Goal: Transaction & Acquisition: Purchase product/service

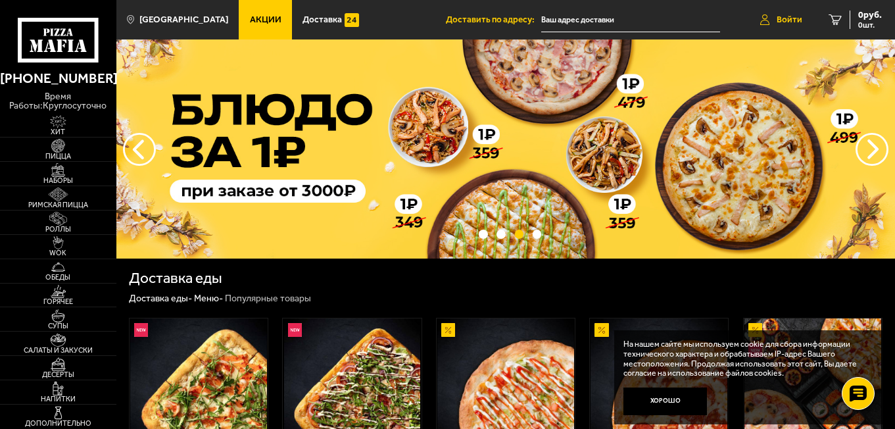
click at [787, 17] on span "Войти" at bounding box center [790, 19] width 26 height 9
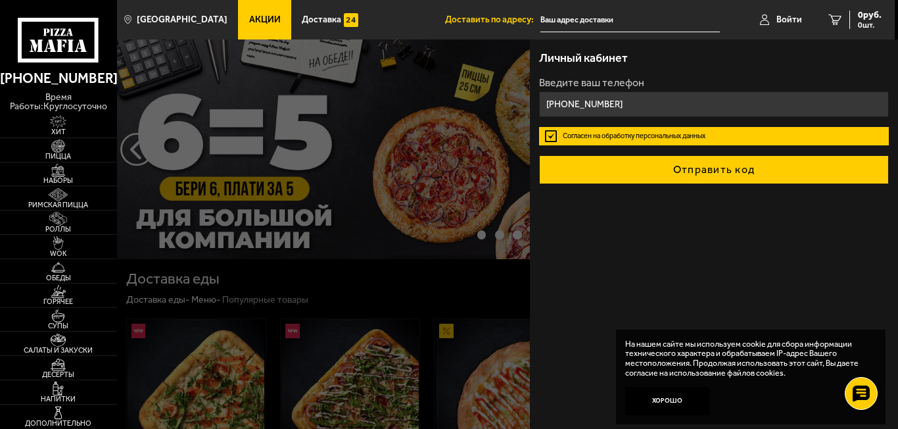
type input "[PHONE_NUMBER]"
click at [688, 164] on button "Отправить код" at bounding box center [714, 169] width 350 height 29
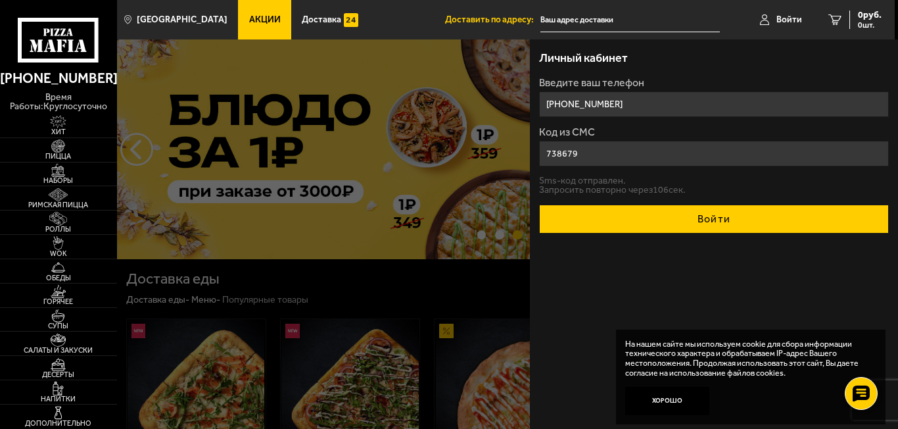
type input "738679"
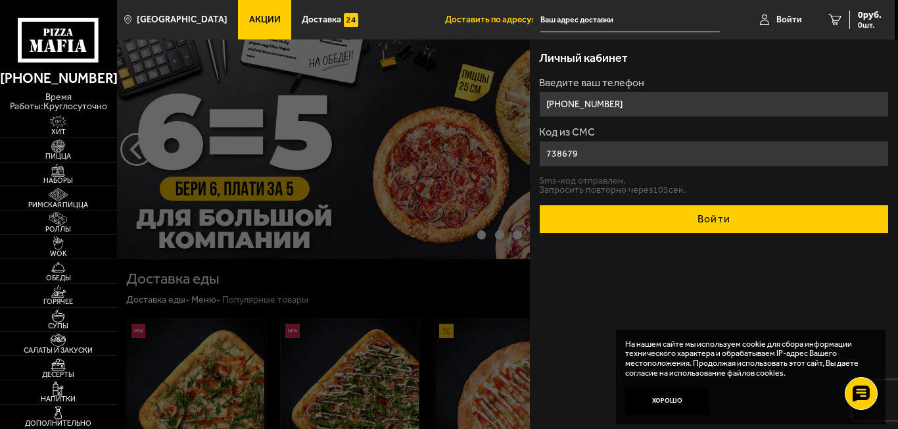
click at [614, 208] on button "Войти" at bounding box center [714, 219] width 350 height 29
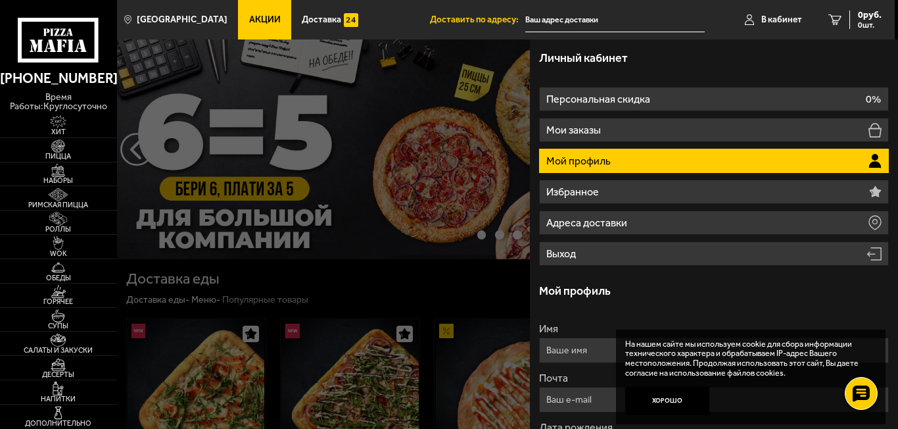
click at [438, 286] on div at bounding box center [566, 253] width 898 height 429
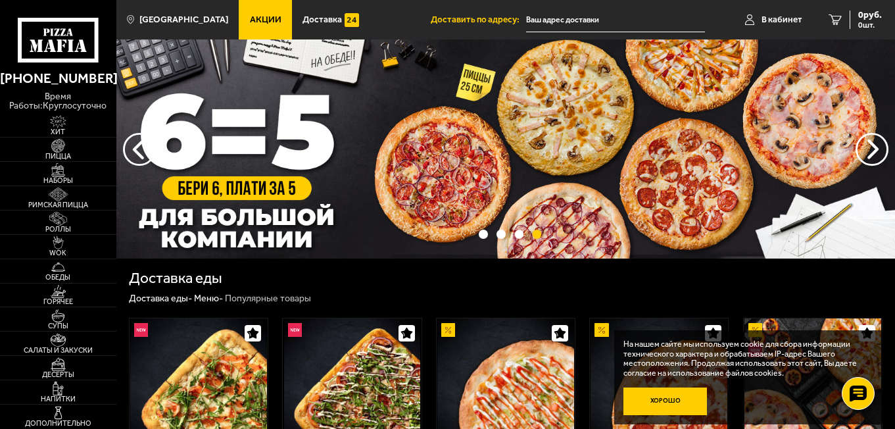
click at [679, 401] on button "Хорошо" at bounding box center [666, 401] width 84 height 28
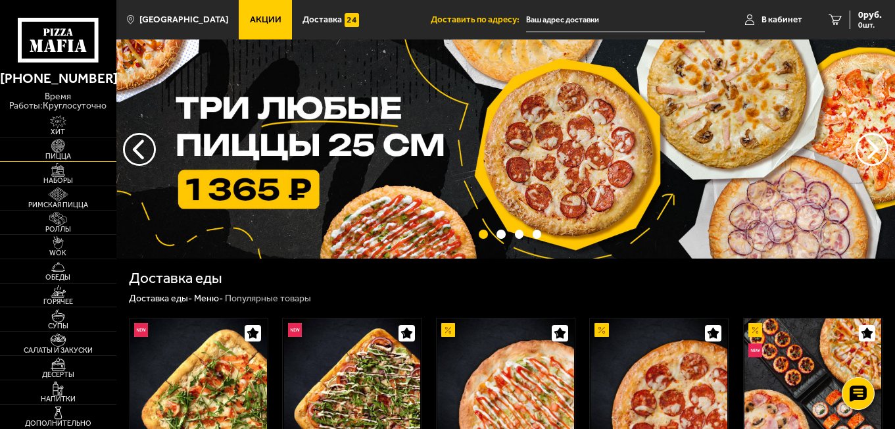
click at [61, 150] on img at bounding box center [58, 145] width 36 height 13
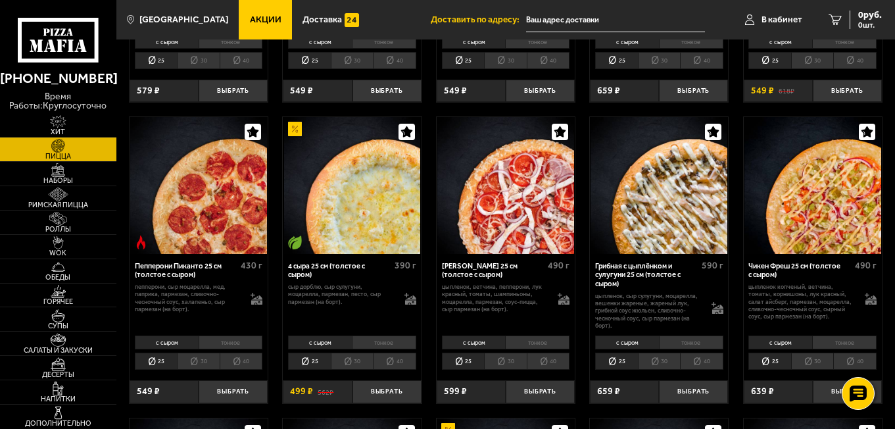
scroll to position [724, 0]
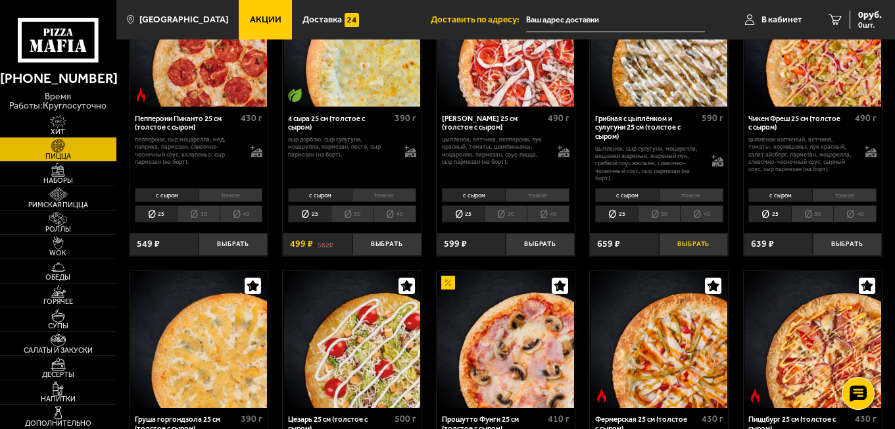
click at [672, 248] on button "Выбрать" at bounding box center [693, 244] width 69 height 23
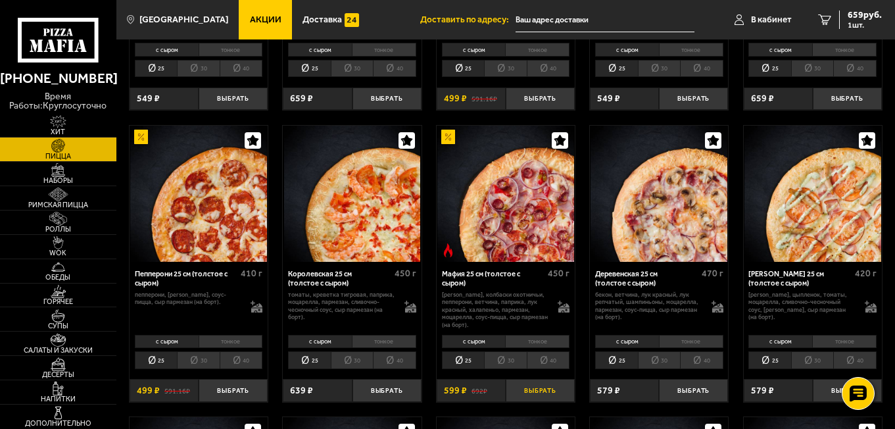
scroll to position [1184, 0]
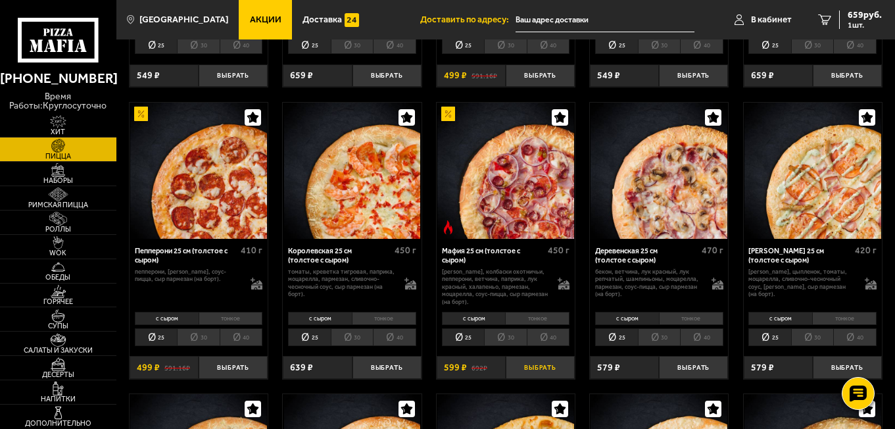
click at [557, 375] on button "Выбрать" at bounding box center [540, 367] width 69 height 23
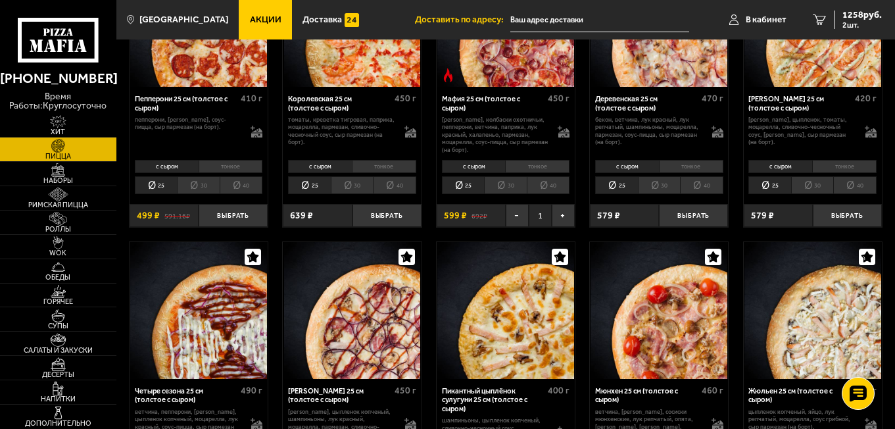
scroll to position [1447, 0]
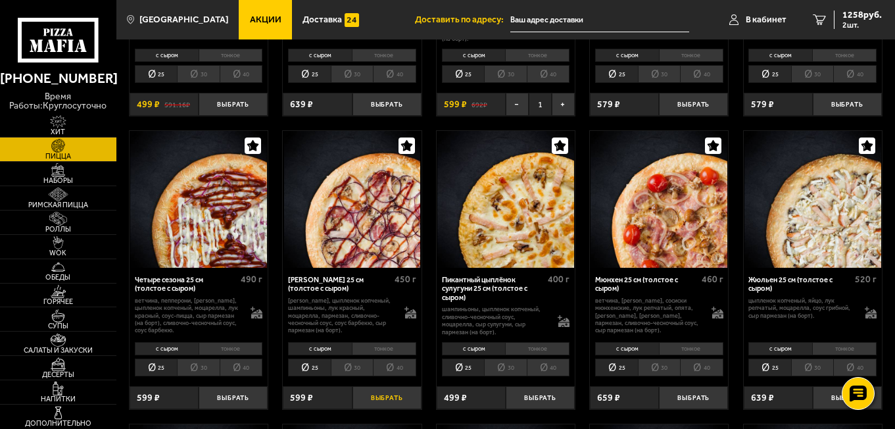
click at [389, 399] on button "Выбрать" at bounding box center [387, 397] width 69 height 23
click at [64, 245] on img at bounding box center [58, 242] width 36 height 13
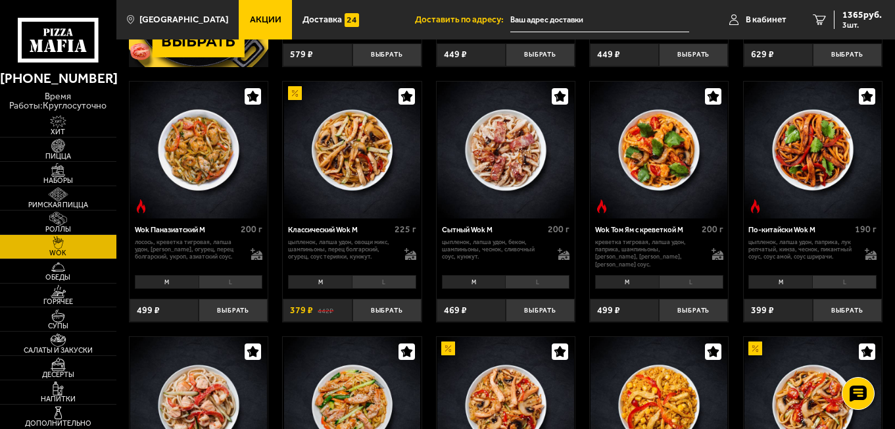
scroll to position [263, 0]
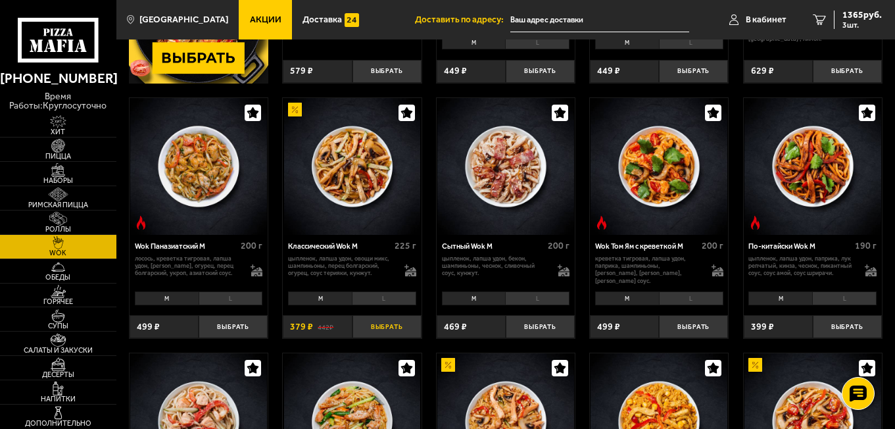
click at [398, 326] on button "Выбрать" at bounding box center [387, 326] width 69 height 23
click at [61, 224] on img at bounding box center [58, 218] width 36 height 13
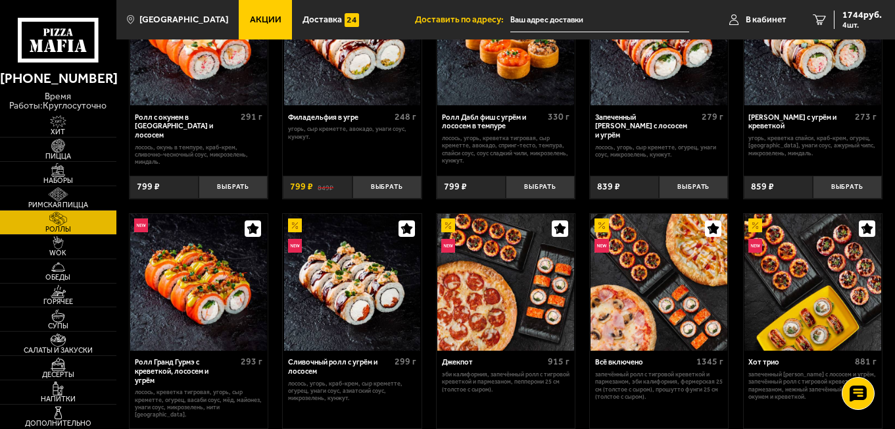
scroll to position [395, 0]
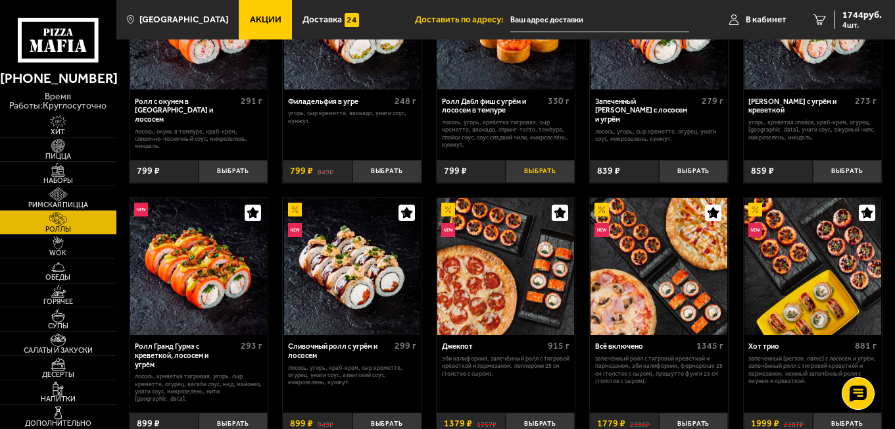
click at [565, 165] on button "Выбрать" at bounding box center [540, 171] width 69 height 23
click at [857, 18] on span "2543 руб." at bounding box center [862, 15] width 39 height 9
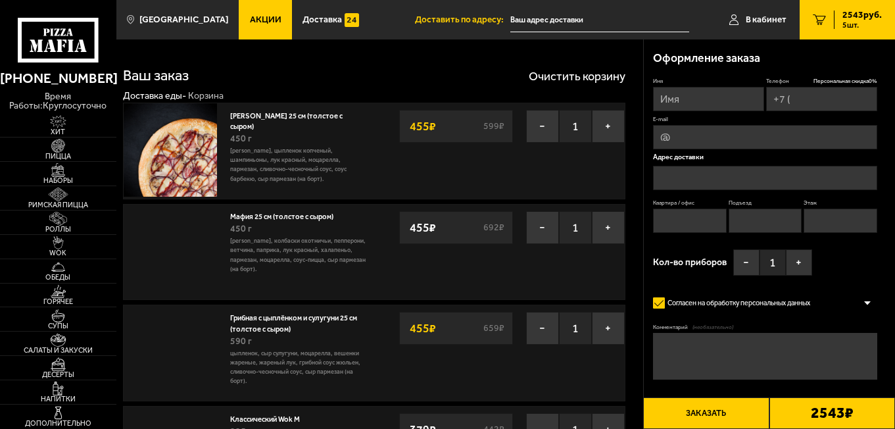
type input "[PHONE_NUMBER]"
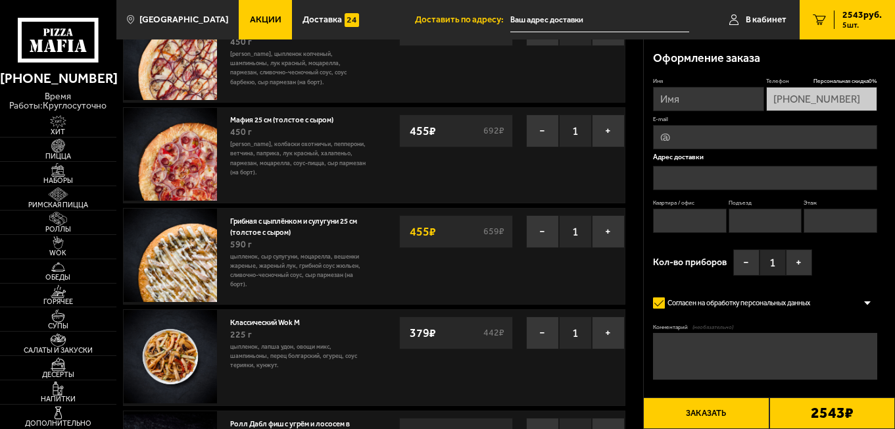
scroll to position [66, 0]
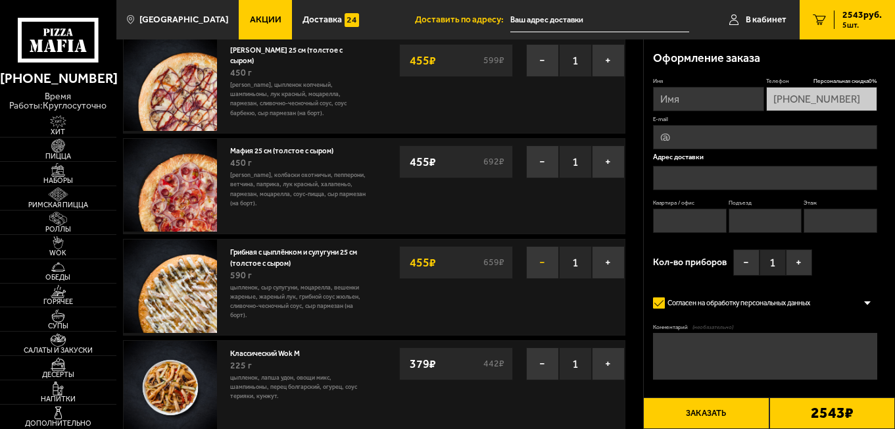
click at [543, 270] on button "−" at bounding box center [542, 262] width 33 height 33
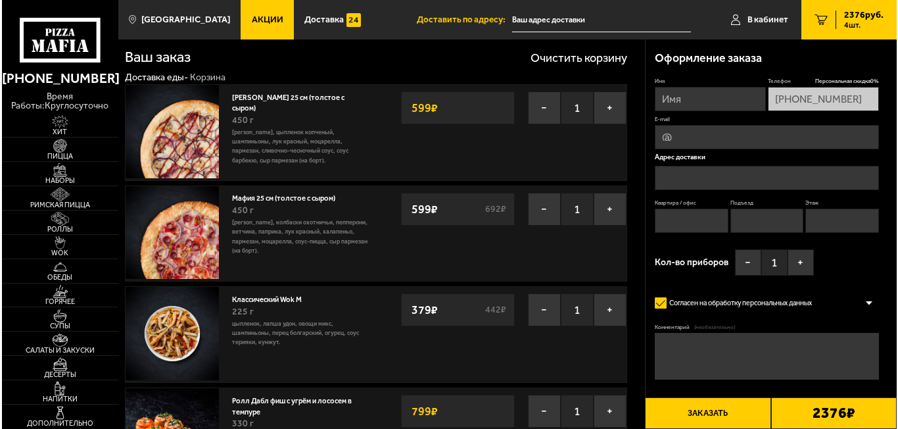
scroll to position [0, 0]
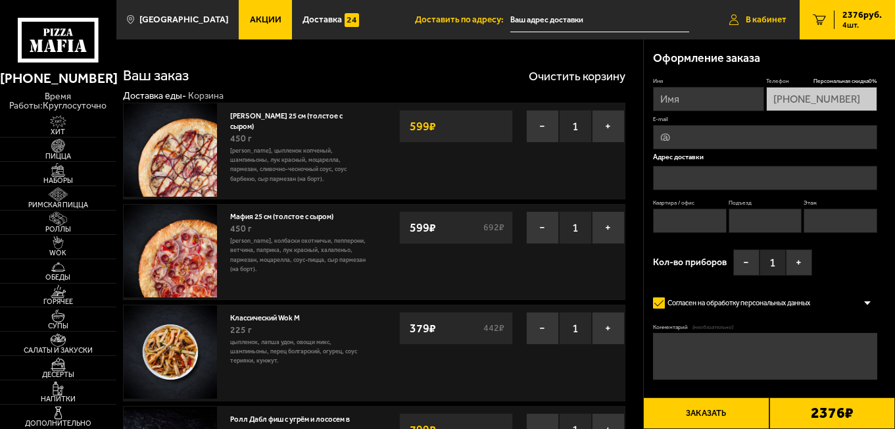
click at [774, 30] on link "В кабинет" at bounding box center [758, 19] width 84 height 39
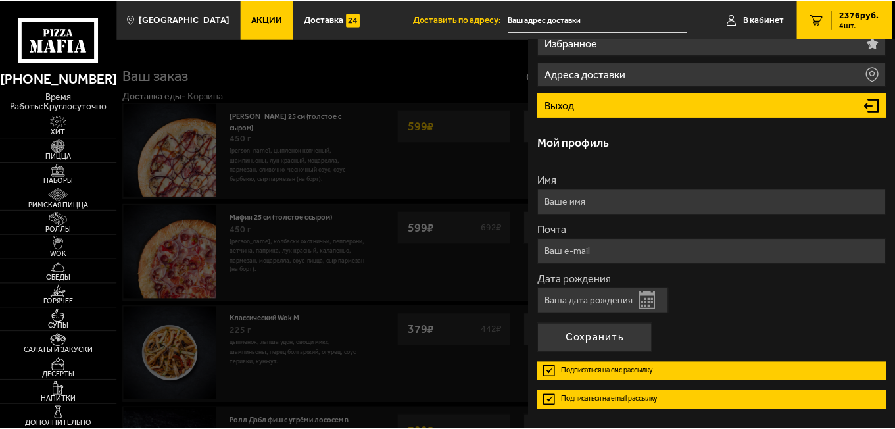
scroll to position [126, 0]
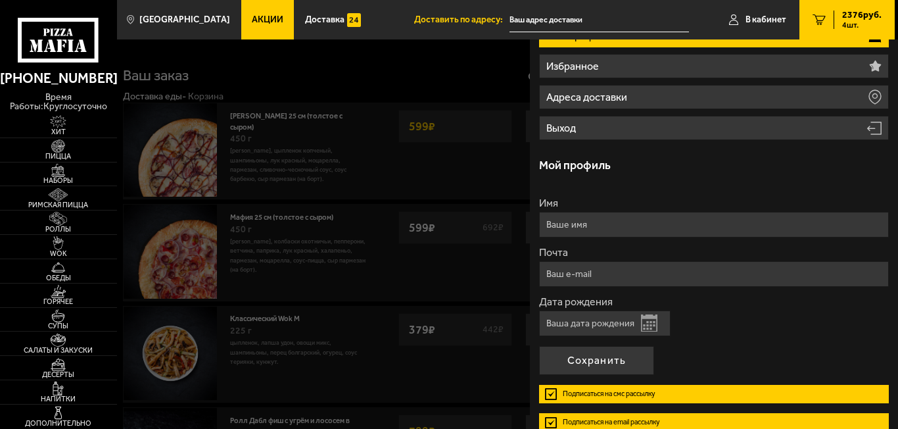
click at [601, 315] on input "Дата рождения" at bounding box center [605, 323] width 132 height 26
type input "[DATE]"
click at [594, 272] on input "Почта" at bounding box center [714, 274] width 350 height 26
type input "[EMAIL_ADDRESS][DOMAIN_NAME]"
drag, startPoint x: 702, startPoint y: 221, endPoint x: 522, endPoint y: 232, distance: 180.6
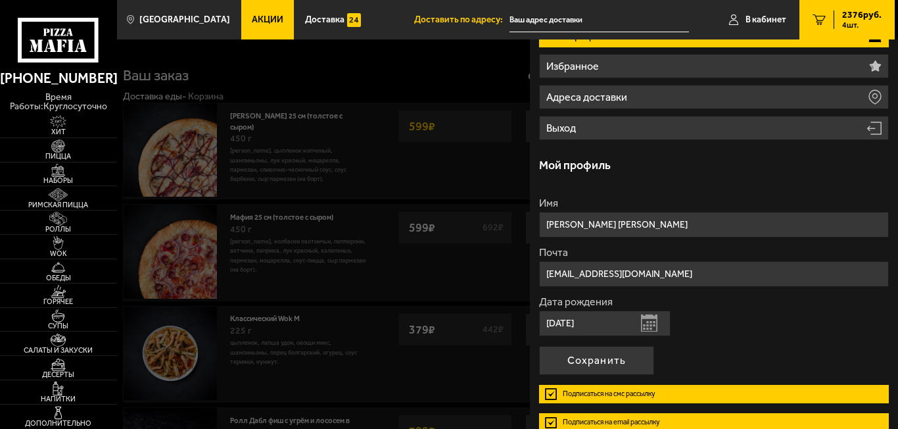
type input "="
type input "[PERSON_NAME]"
click at [589, 379] on form "Имя [PERSON_NAME] [EMAIL_ADDRESS][DOMAIN_NAME] Дата рождения [DEMOGRAPHIC_DATA]…" at bounding box center [714, 320] width 350 height 244
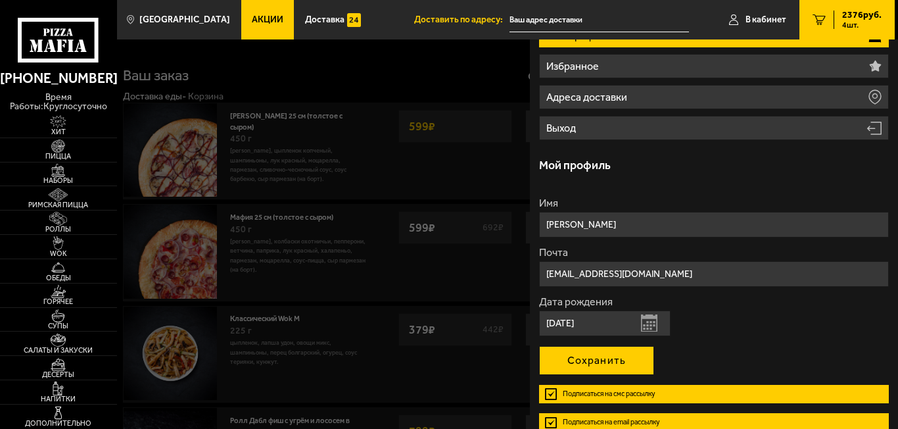
click at [601, 368] on button "Сохранить" at bounding box center [596, 360] width 115 height 29
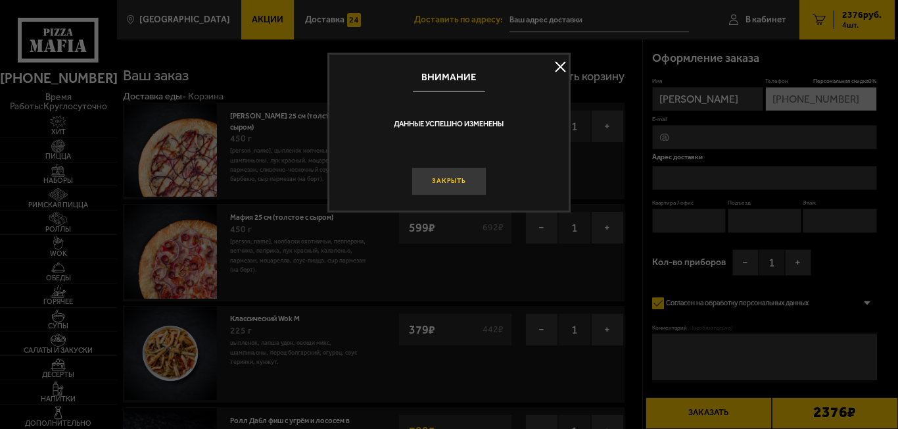
click at [443, 176] on button "Закрыть" at bounding box center [449, 181] width 75 height 28
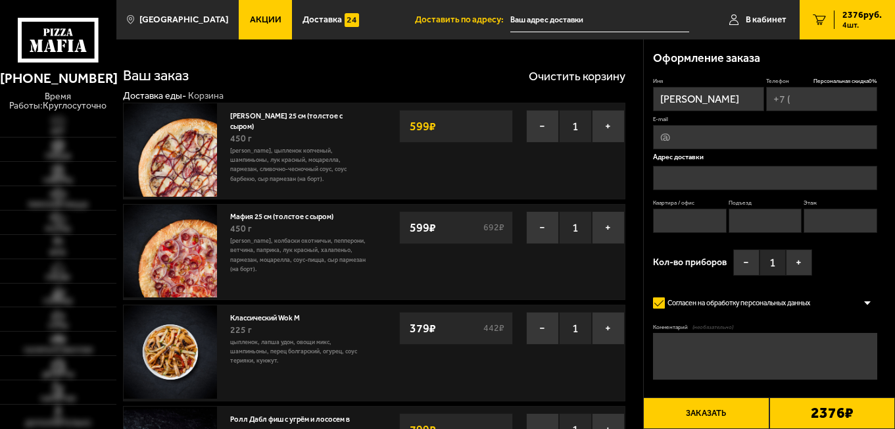
type input "[PHONE_NUMBER]"
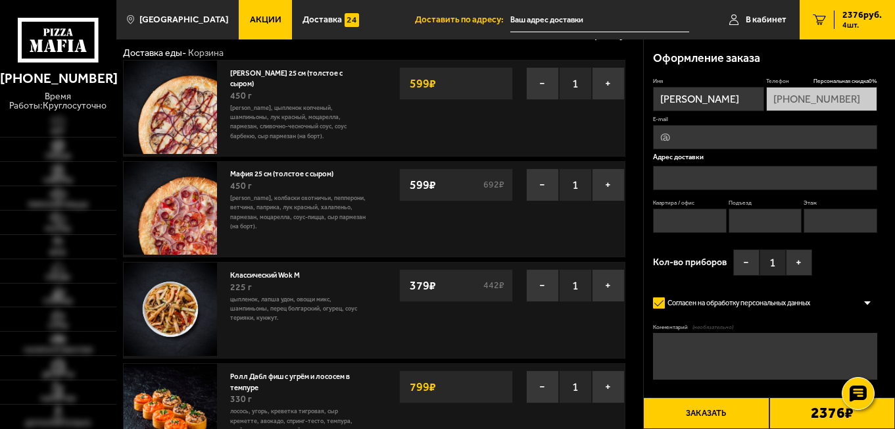
scroll to position [66, 0]
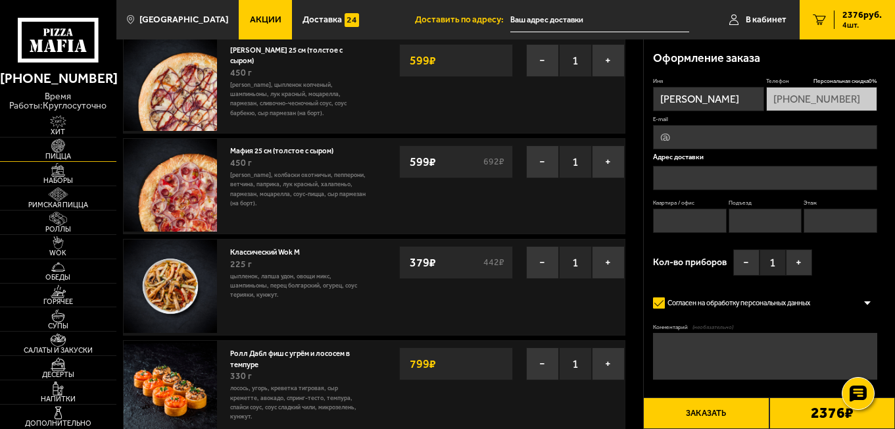
click at [61, 142] on img at bounding box center [58, 145] width 36 height 13
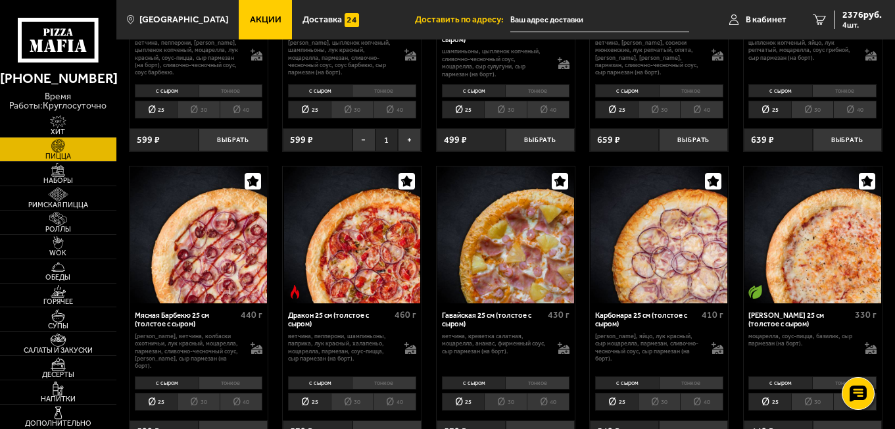
scroll to position [1644, 0]
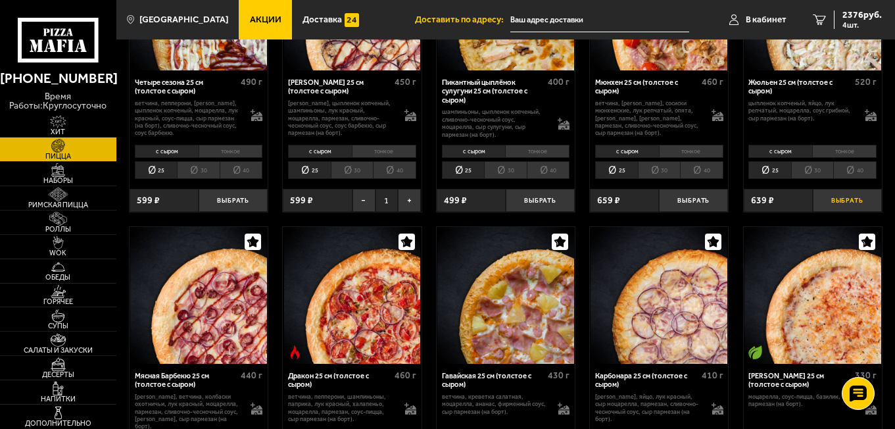
click at [865, 203] on button "Выбрать" at bounding box center [847, 200] width 69 height 23
click at [852, 13] on span "2543 руб." at bounding box center [862, 15] width 39 height 9
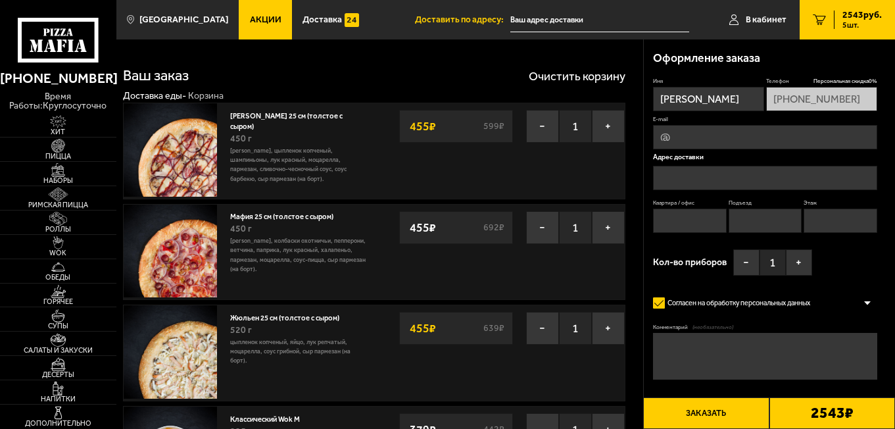
click at [697, 219] on input "Квартира / офис" at bounding box center [690, 221] width 74 height 24
type input "1707"
click at [758, 222] on input "Подъезд" at bounding box center [766, 221] width 74 height 24
type input "13"
click at [837, 218] on input "Этаж" at bounding box center [841, 221] width 74 height 24
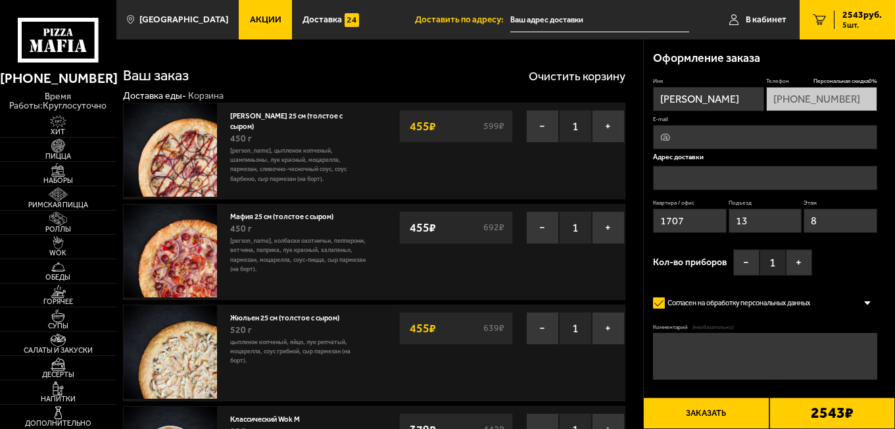
type input "8"
click at [749, 186] on input "text" at bounding box center [765, 178] width 224 height 24
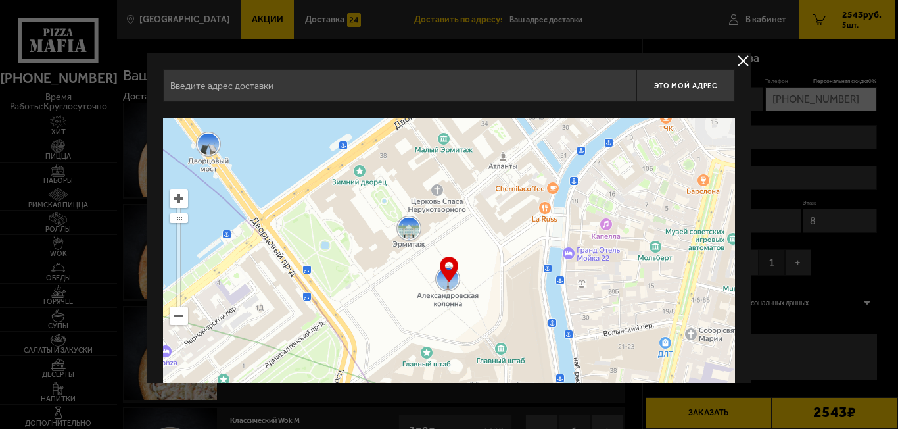
click at [368, 87] on input "text" at bounding box center [400, 85] width 474 height 33
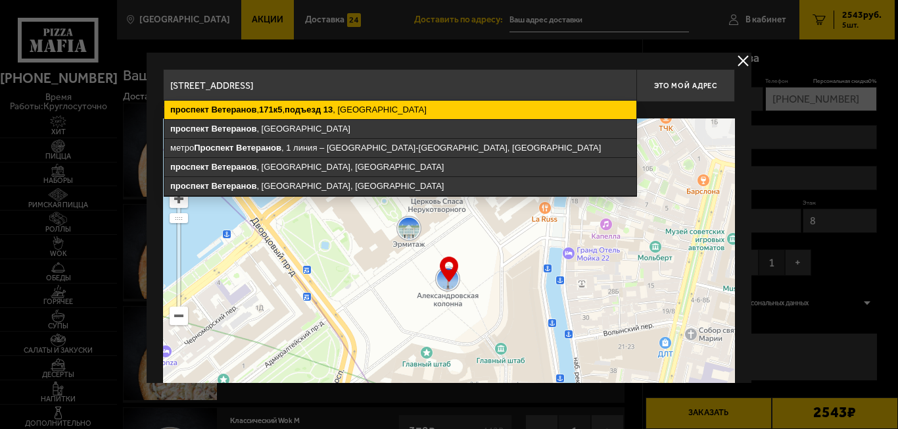
click at [375, 112] on ymaps "проспект Ветеранов , 171к5 , подъезд 13 , Санкт-Петербург" at bounding box center [400, 110] width 472 height 18
type input "Санкт-Петербург, проспект Ветеранов, 171к5, подъезд 13"
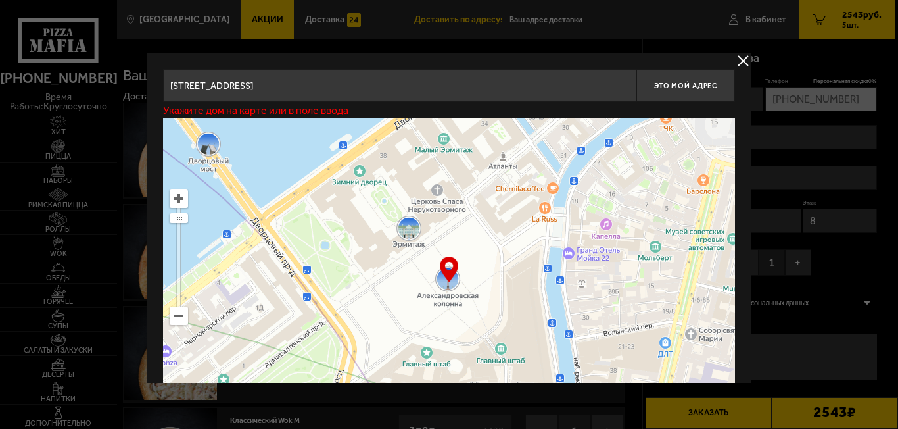
type input "проспект Ветеранов, 171к5, подъезд 13"
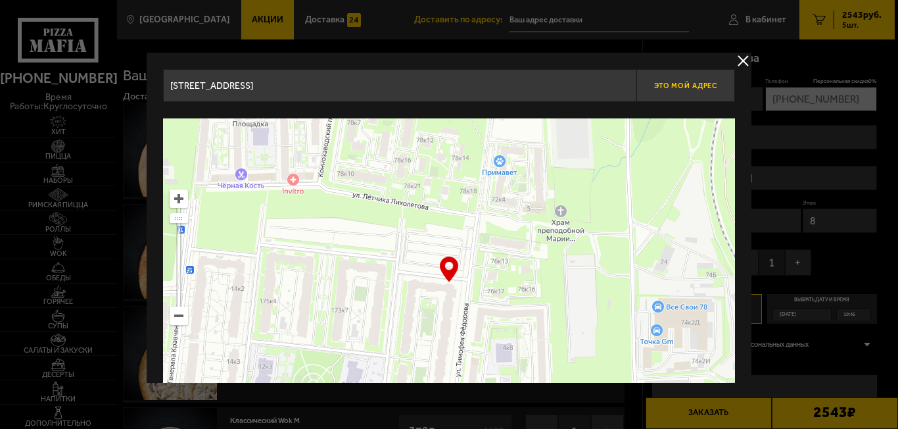
click at [688, 87] on span "Это мой адрес" at bounding box center [685, 86] width 63 height 9
type input "проспект Ветеранов, 171к5, подъезд 13"
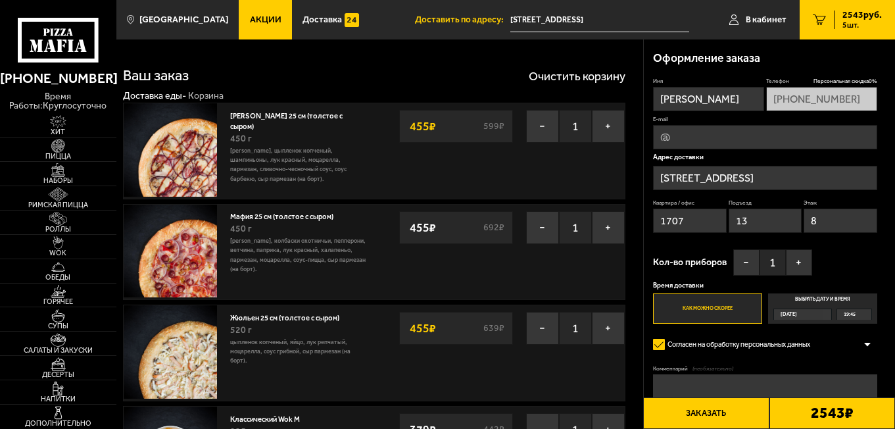
click at [701, 134] on input "E-mail" at bounding box center [765, 137] width 224 height 24
type input "[EMAIL_ADDRESS][DOMAIN_NAME]"
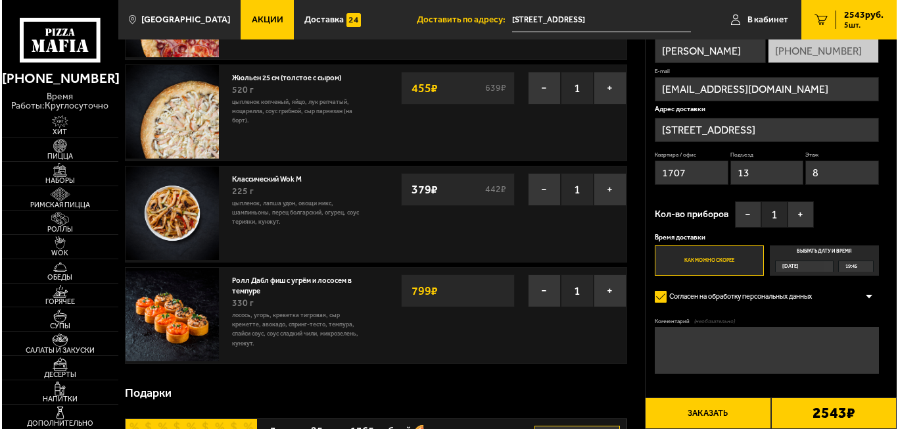
scroll to position [263, 0]
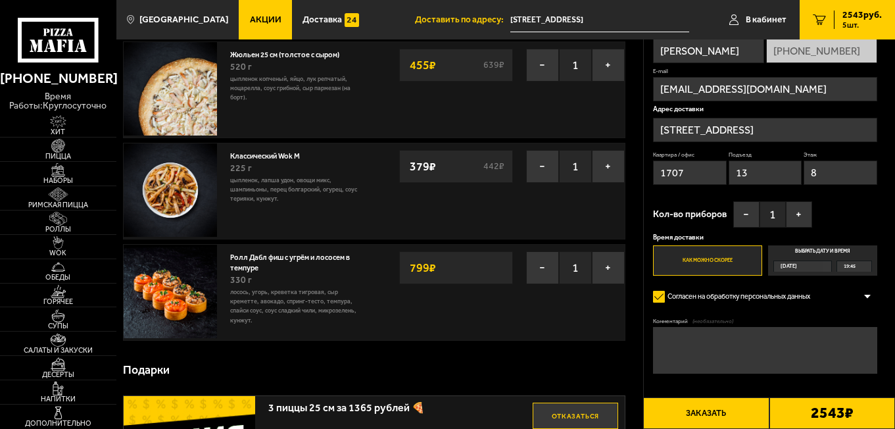
click at [722, 344] on textarea "Комментарий (необязательно)" at bounding box center [765, 350] width 224 height 47
click at [768, 335] on textarea "звонить пожалуйста на телефон домофна нету спасибо" at bounding box center [765, 350] width 224 height 47
click at [817, 336] on textarea "звонить пожалуйста на телефон! домофна нету спасибо" at bounding box center [765, 350] width 224 height 47
click at [851, 335] on textarea "звонить пожалуйста на телефон! домофна нету! спасибо" at bounding box center [765, 350] width 224 height 47
type textarea "звонить пожалуйста на телефон! домофна нету! спасибо)"
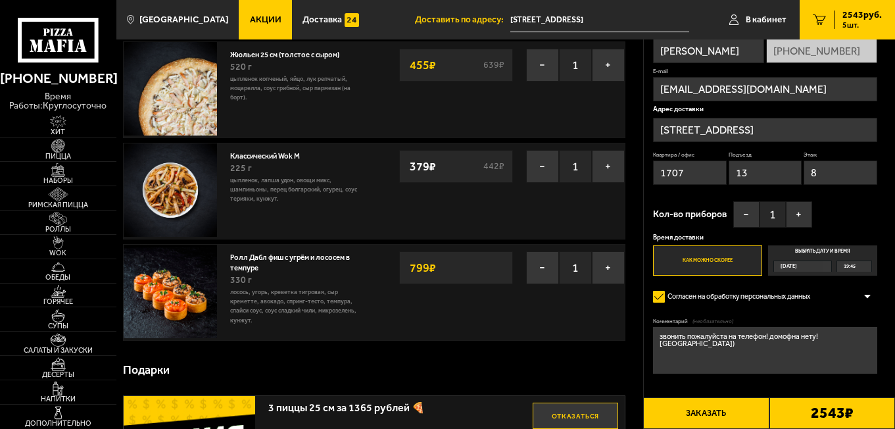
click at [724, 412] on button "Заказать" at bounding box center [706, 413] width 126 height 32
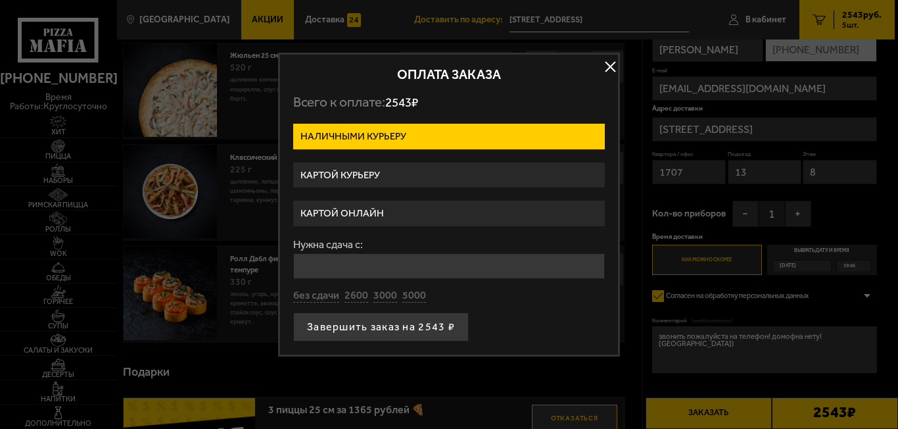
click at [382, 172] on label "Картой курьеру" at bounding box center [449, 175] width 312 height 26
click at [0, 0] on input "Картой курьеру" at bounding box center [0, 0] width 0 height 0
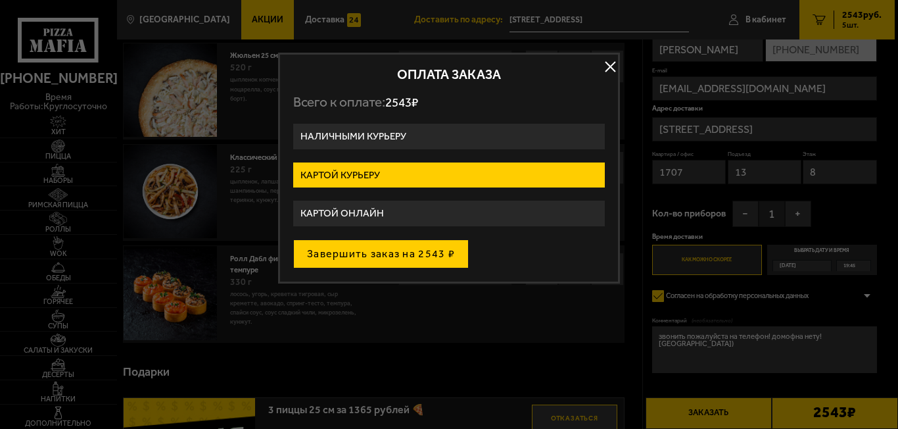
click at [397, 253] on button "Завершить заказ на 2543 ₽" at bounding box center [381, 253] width 176 height 29
